Goal: Navigation & Orientation: Find specific page/section

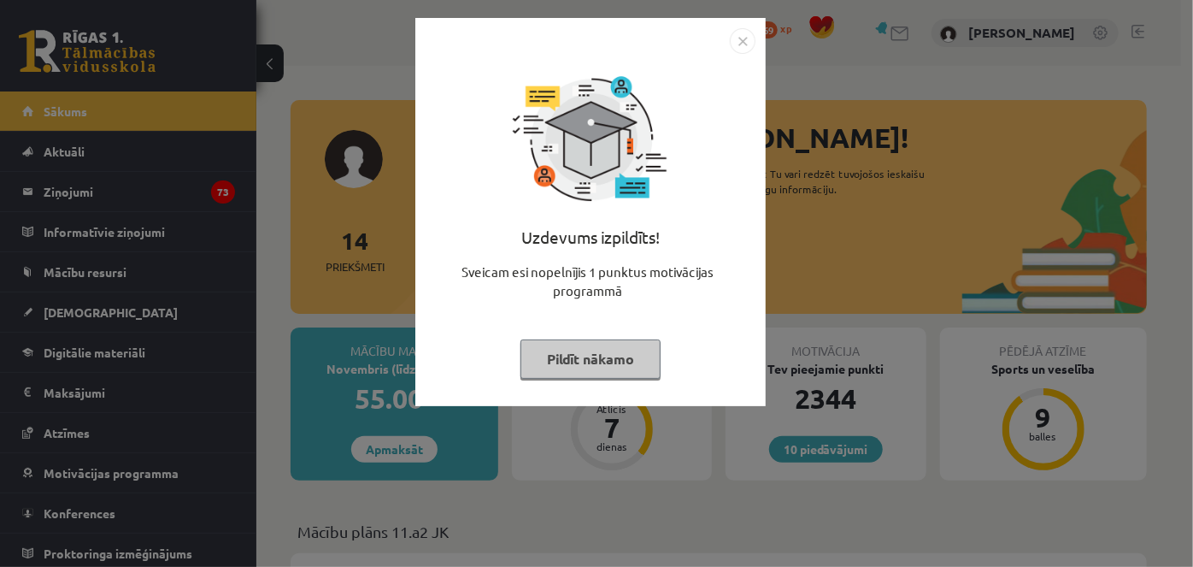
click at [552, 373] on button "Pildīt nākamo" at bounding box center [591, 358] width 140 height 39
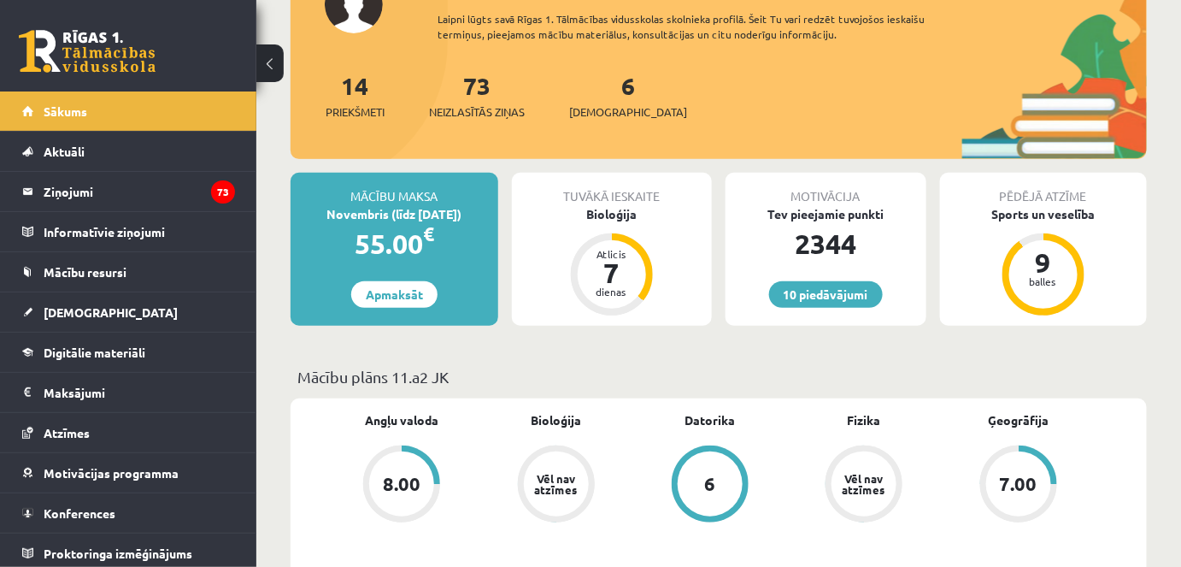
scroll to position [151, 0]
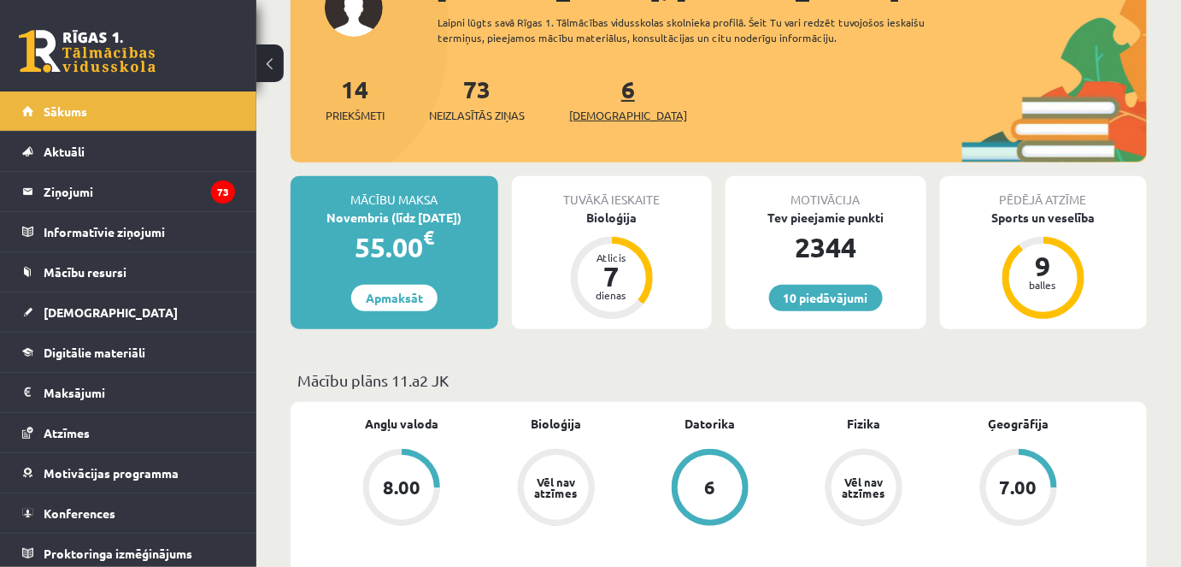
click at [602, 94] on link "6 Ieskaites" at bounding box center [628, 99] width 118 height 50
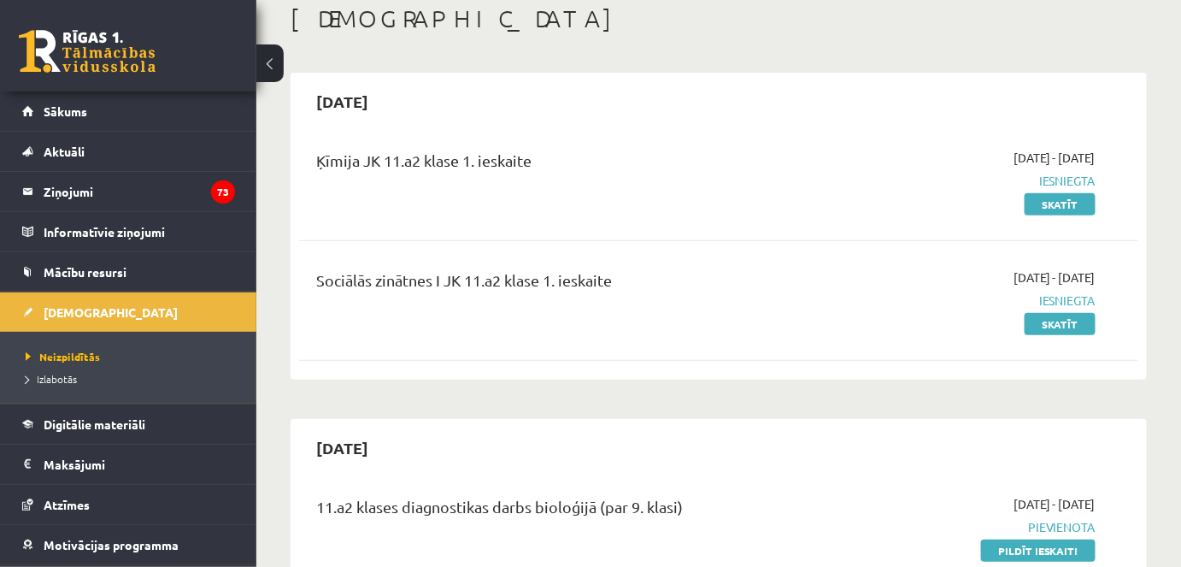
scroll to position [85, 0]
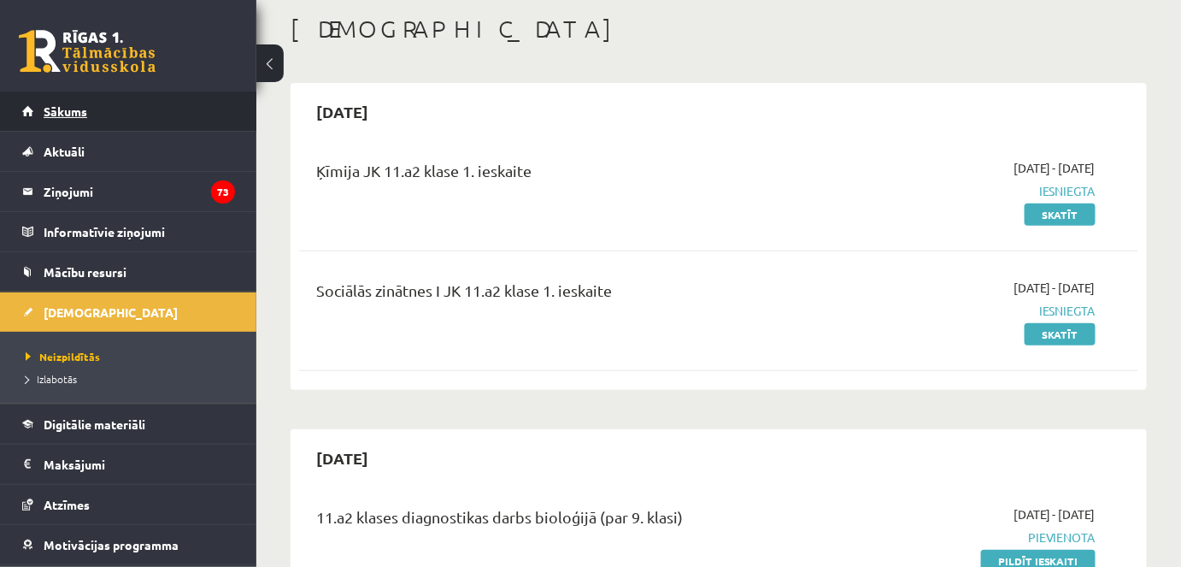
click at [193, 111] on link "Sākums" at bounding box center [128, 110] width 213 height 39
